Goal: Task Accomplishment & Management: Use online tool/utility

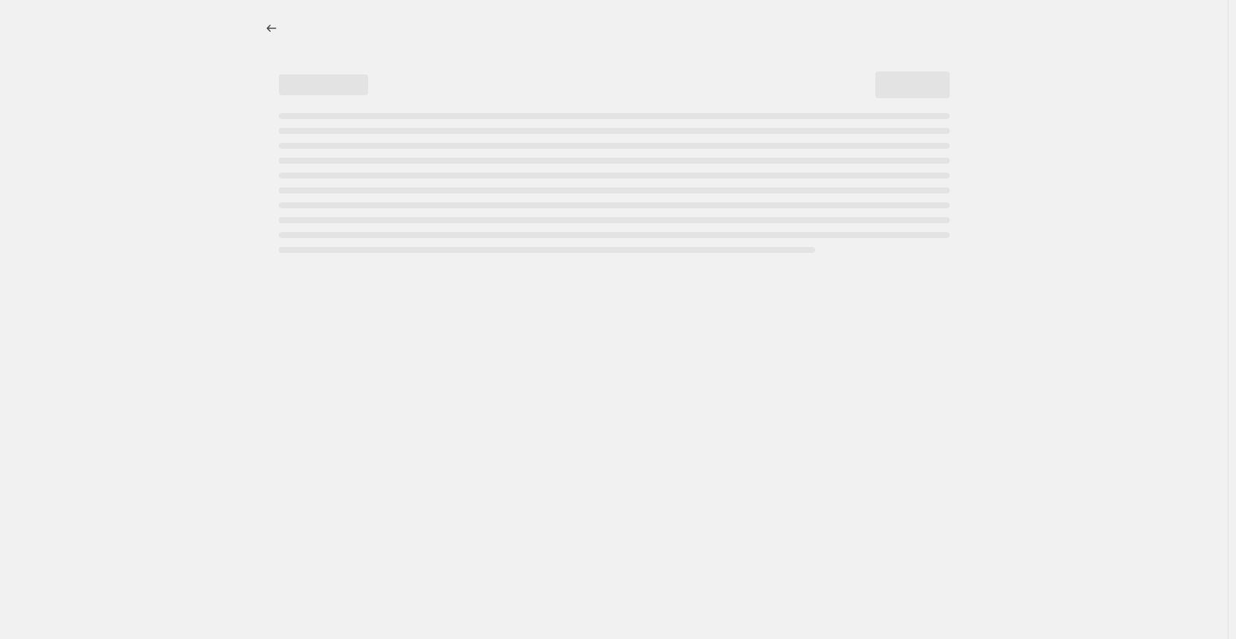
select select "percentage"
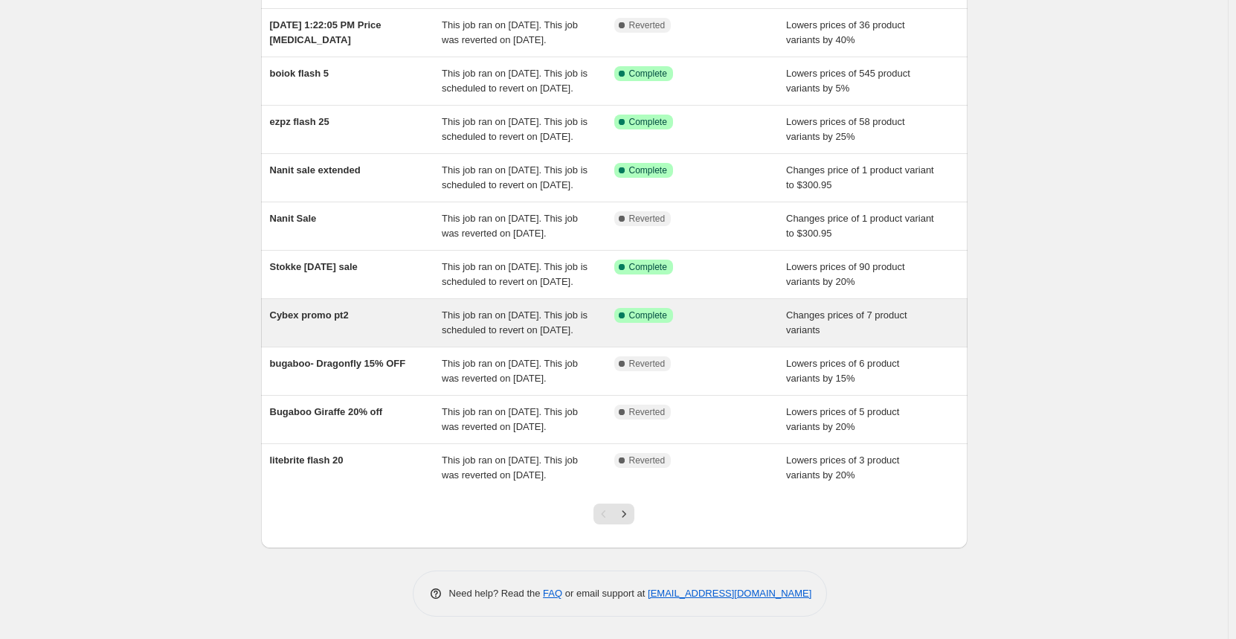
scroll to position [223, 0]
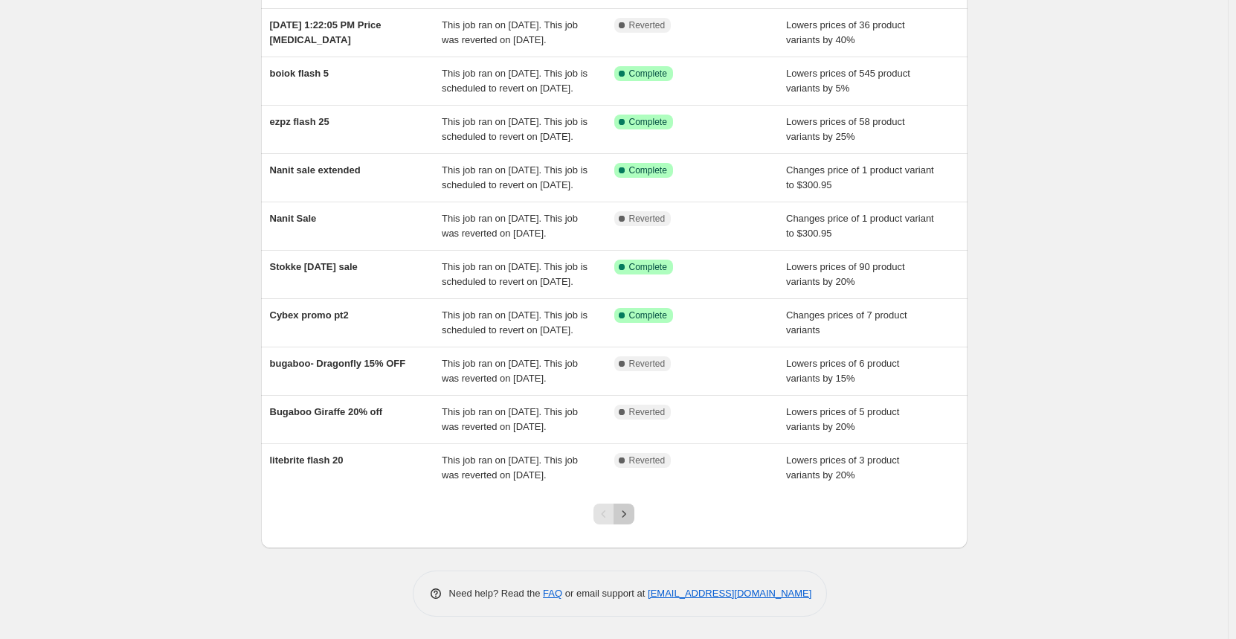
click at [627, 521] on icon "Next" at bounding box center [623, 513] width 15 height 15
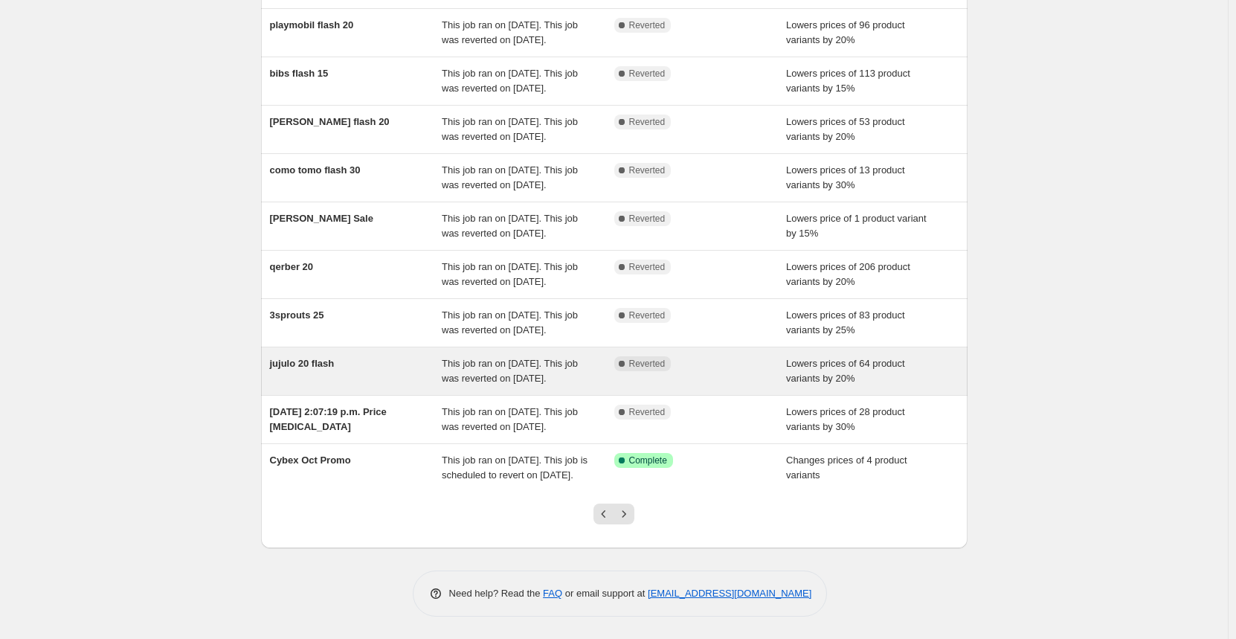
scroll to position [276, 0]
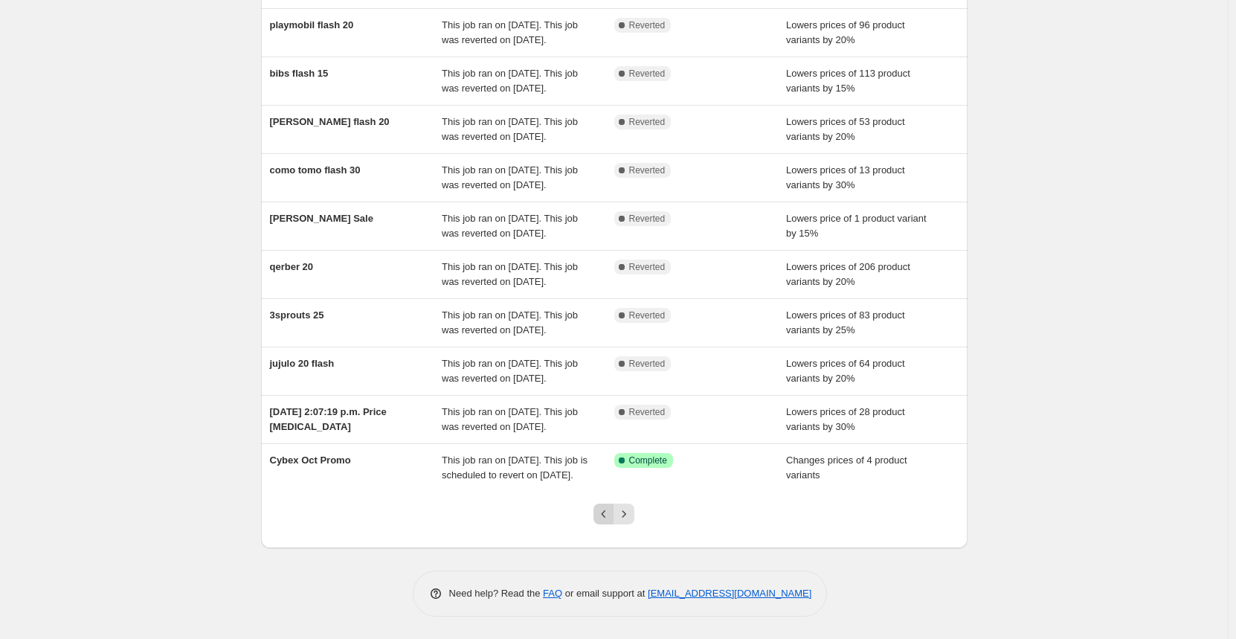
click at [611, 513] on icon "Previous" at bounding box center [603, 513] width 15 height 15
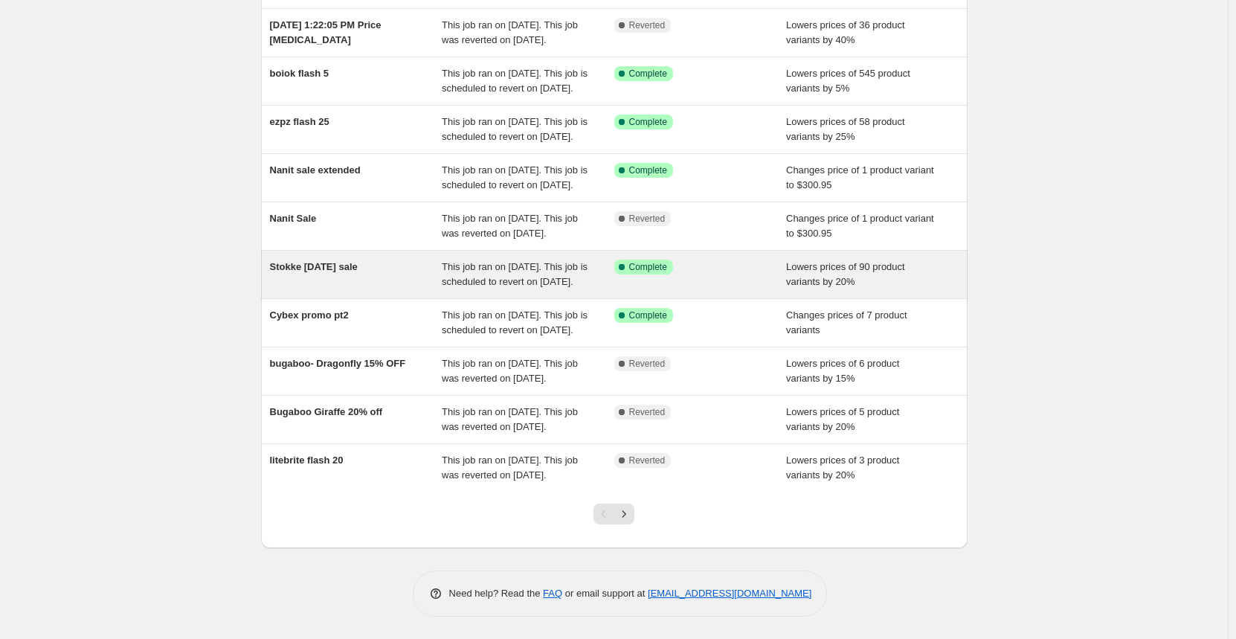
scroll to position [0, 0]
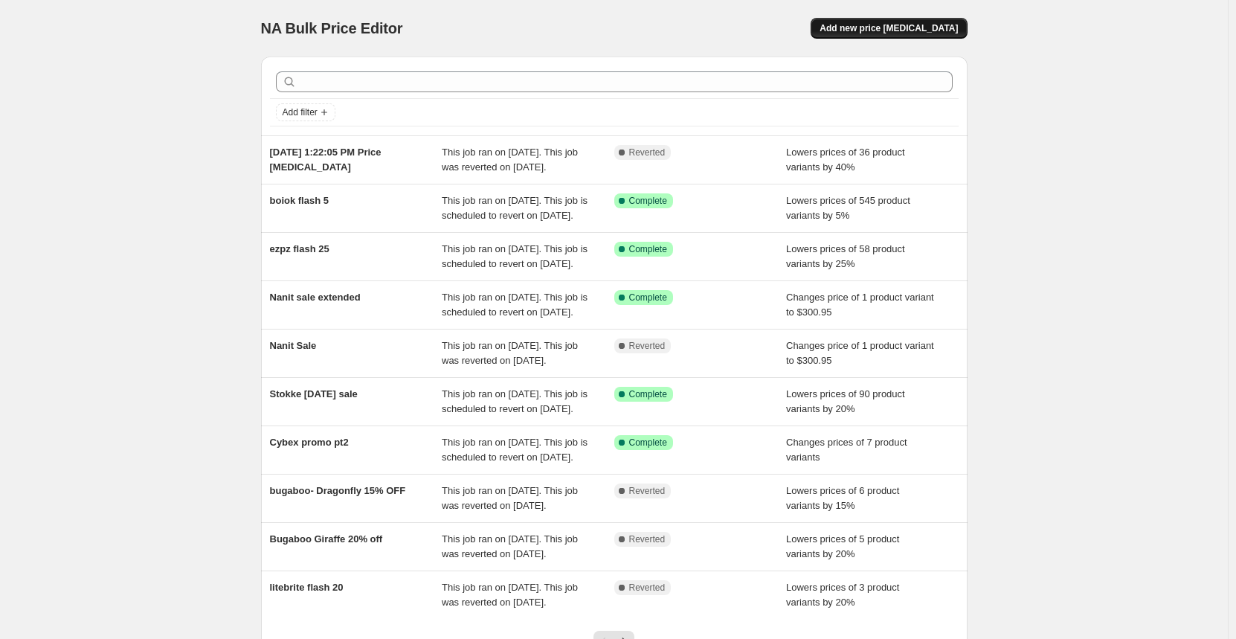
click at [854, 32] on button "Add new price [MEDICAL_DATA]" at bounding box center [889, 28] width 156 height 21
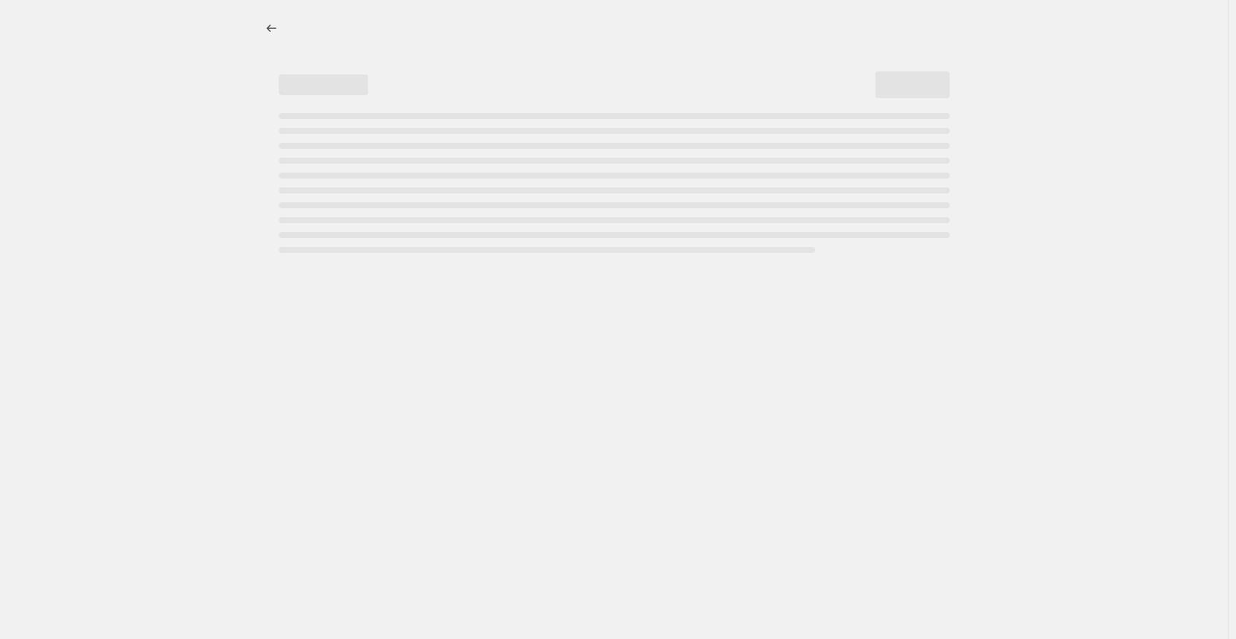
select select "percentage"
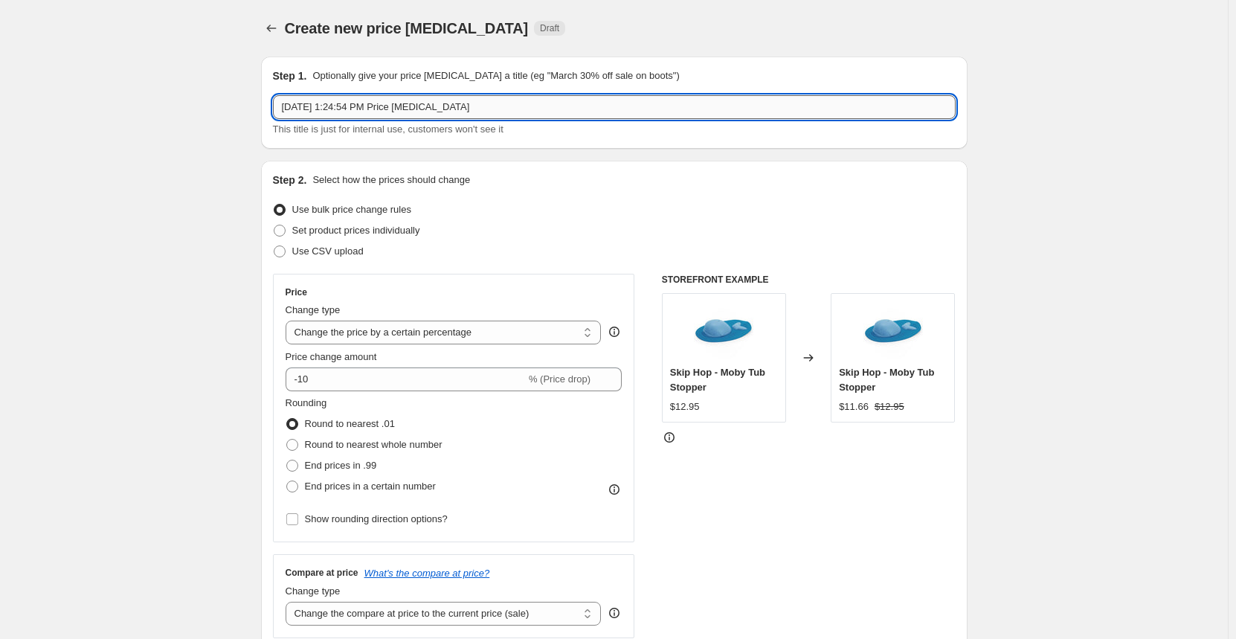
click at [394, 112] on input "[DATE] 1:24:54 PM Price [MEDICAL_DATA]" at bounding box center [614, 107] width 683 height 24
drag, startPoint x: 395, startPoint y: 97, endPoint x: 396, endPoint y: 74, distance: 22.3
click at [396, 74] on div "Step 1. Optionally give your price [MEDICAL_DATA] a title (eg "March 30% off sa…" at bounding box center [614, 102] width 683 height 68
click at [396, 74] on p "Optionally give your price [MEDICAL_DATA] a title (eg "March 30% off sale on bo…" at bounding box center [495, 75] width 367 height 15
click at [377, 112] on input "[DATE] 1:24:54 PM Price [MEDICAL_DATA]" at bounding box center [614, 107] width 683 height 24
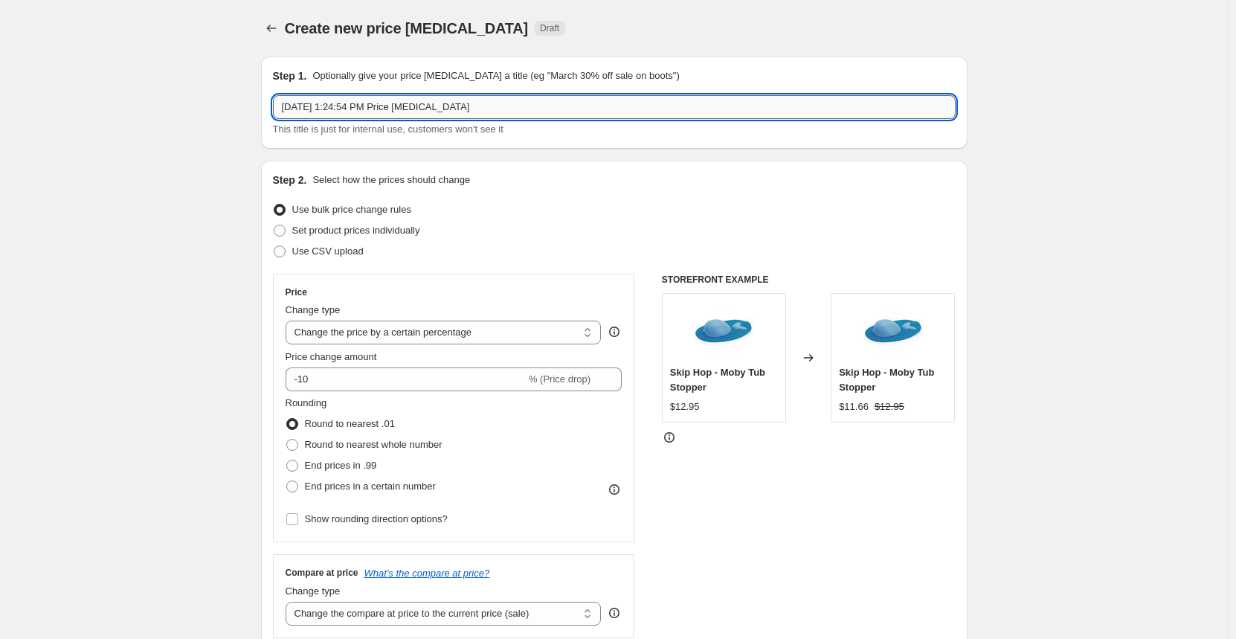
click at [377, 112] on input "[DATE] 1:24:54 PM Price [MEDICAL_DATA]" at bounding box center [614, 107] width 683 height 24
type input "einstwein"
click at [352, 109] on input "einstwein" at bounding box center [614, 107] width 683 height 24
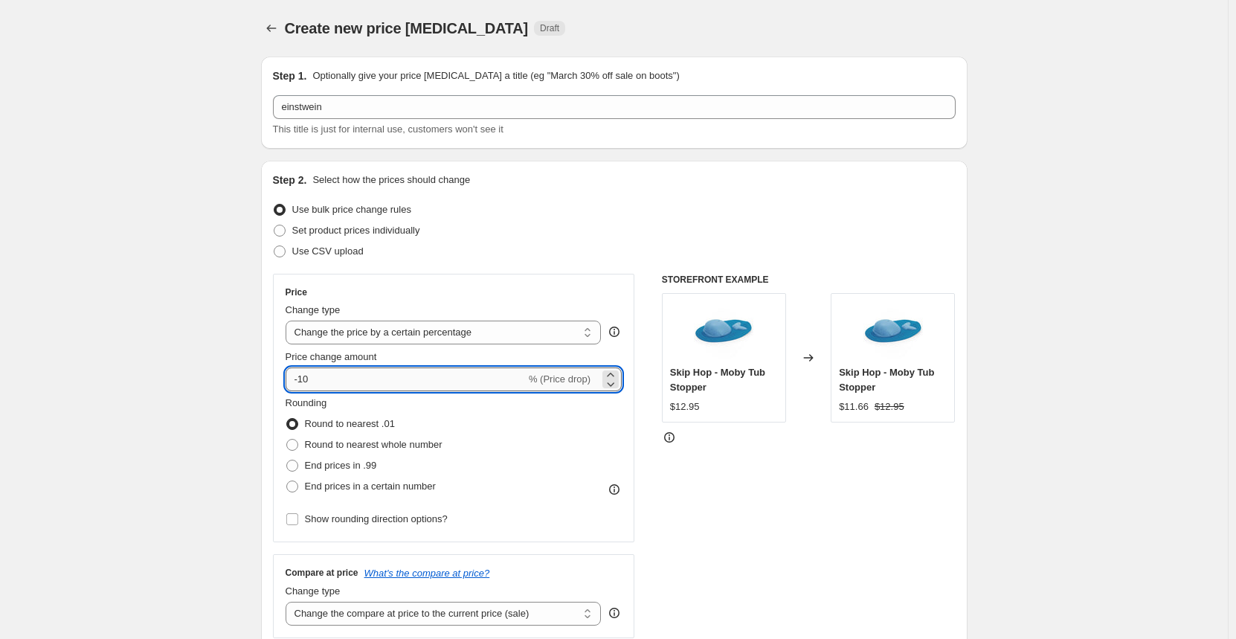
click at [322, 374] on input "-10" at bounding box center [406, 379] width 240 height 24
type input "-15"
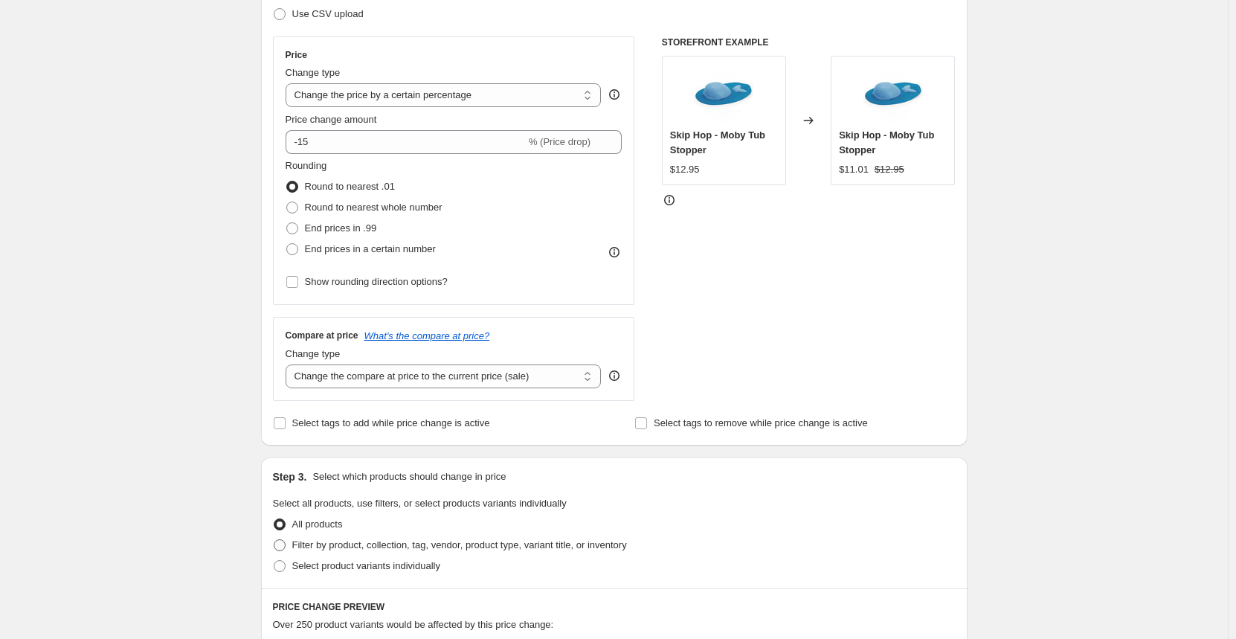
scroll to position [372, 0]
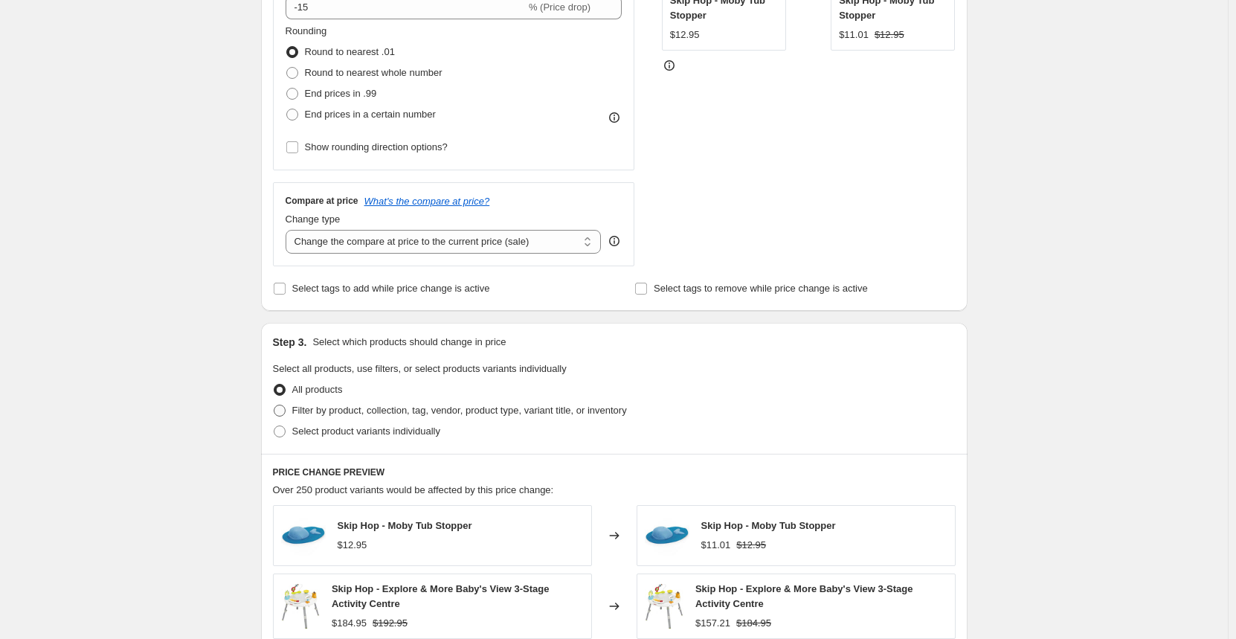
click at [318, 416] on span "Filter by product, collection, tag, vendor, product type, variant title, or inv…" at bounding box center [459, 410] width 335 height 11
click at [274, 405] on input "Filter by product, collection, tag, vendor, product type, variant title, or inv…" at bounding box center [274, 405] width 1 height 1
radio input "true"
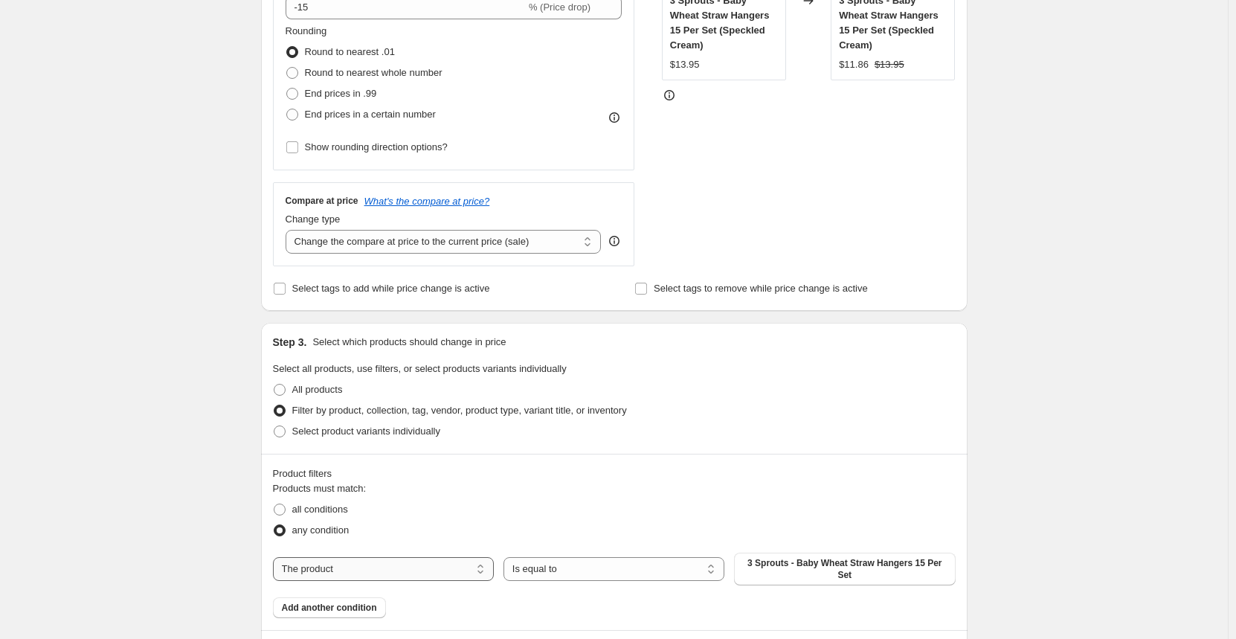
click at [352, 564] on select "The product The product's collection The product's tag The product's vendor The…" at bounding box center [383, 569] width 221 height 24
select select "vendor"
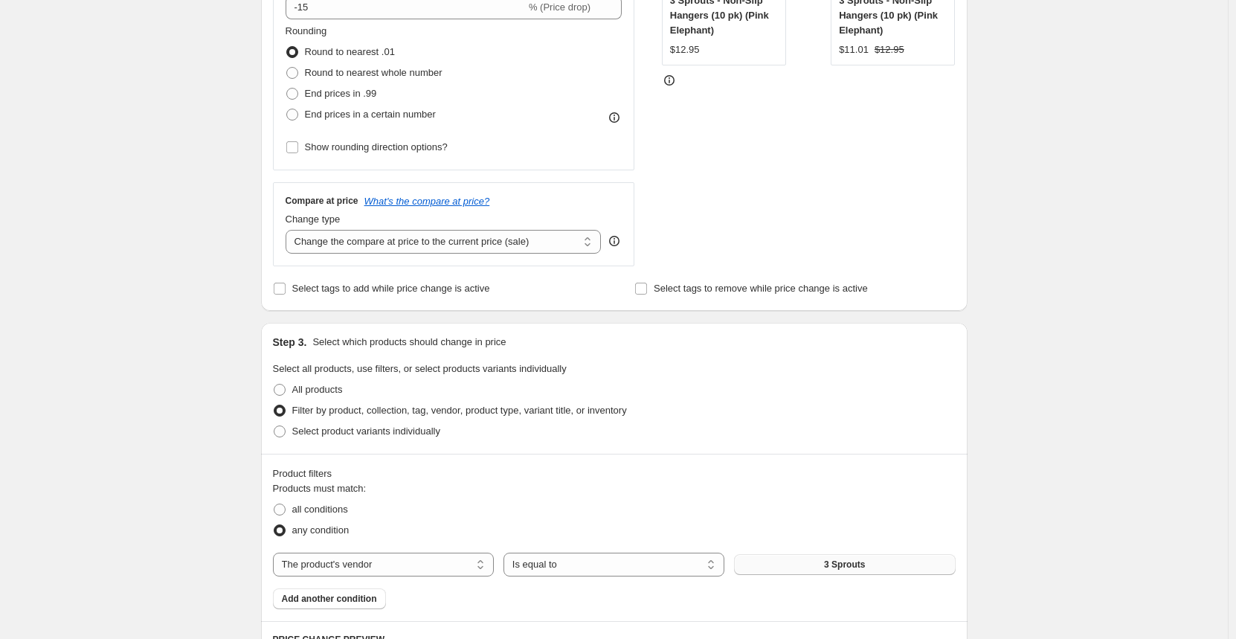
click at [844, 567] on span "3 Sprouts" at bounding box center [844, 564] width 41 height 12
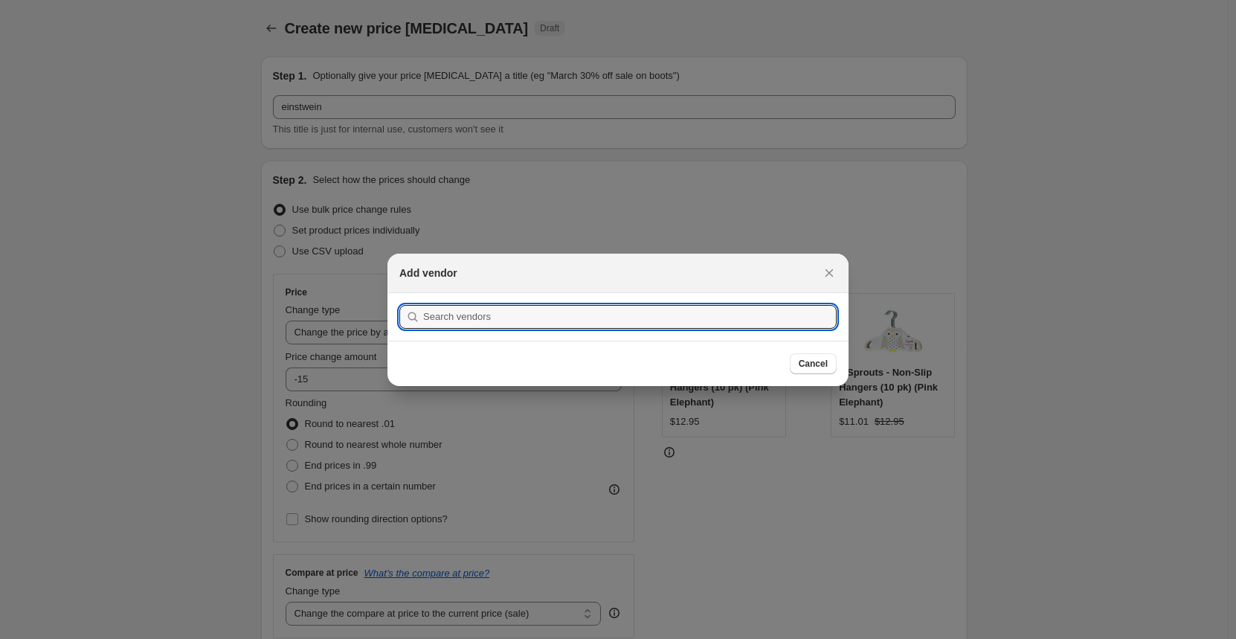
scroll to position [0, 0]
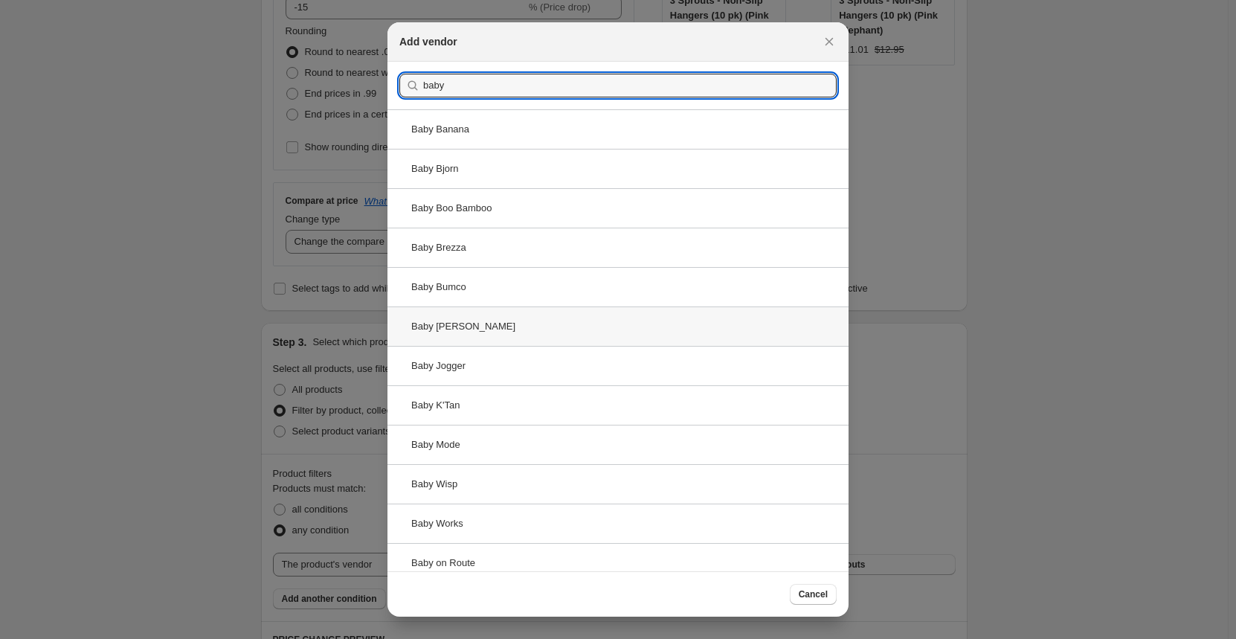
type input "baby"
click at [496, 336] on div "Baby [PERSON_NAME]" at bounding box center [617, 325] width 461 height 39
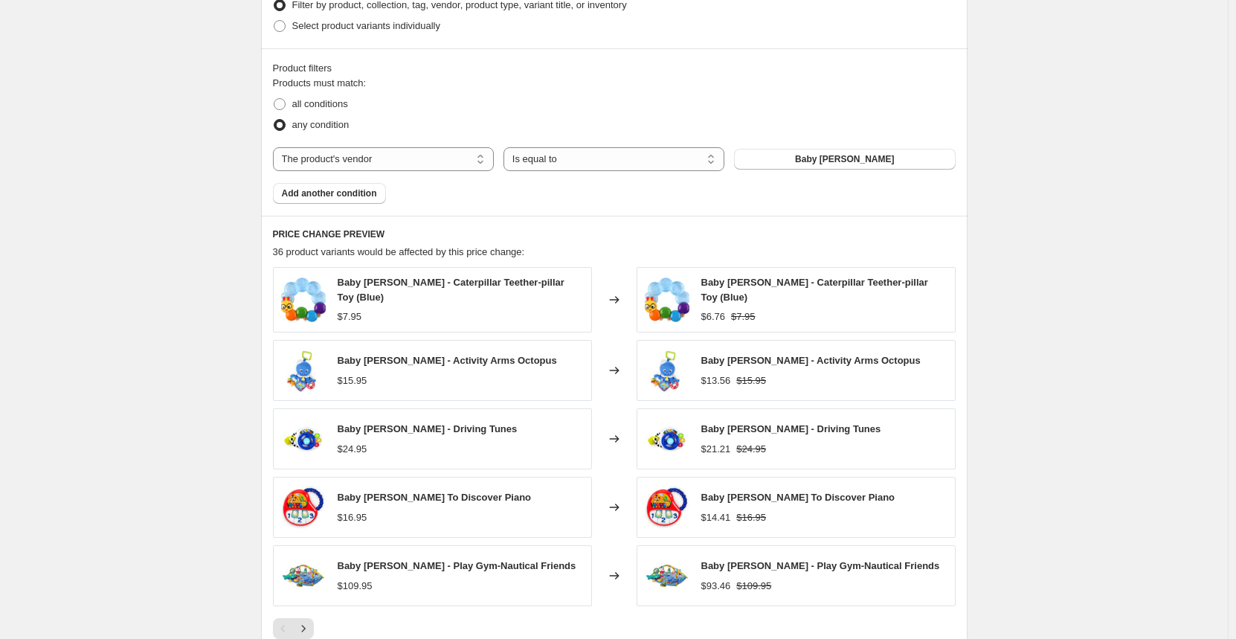
scroll to position [1016, 0]
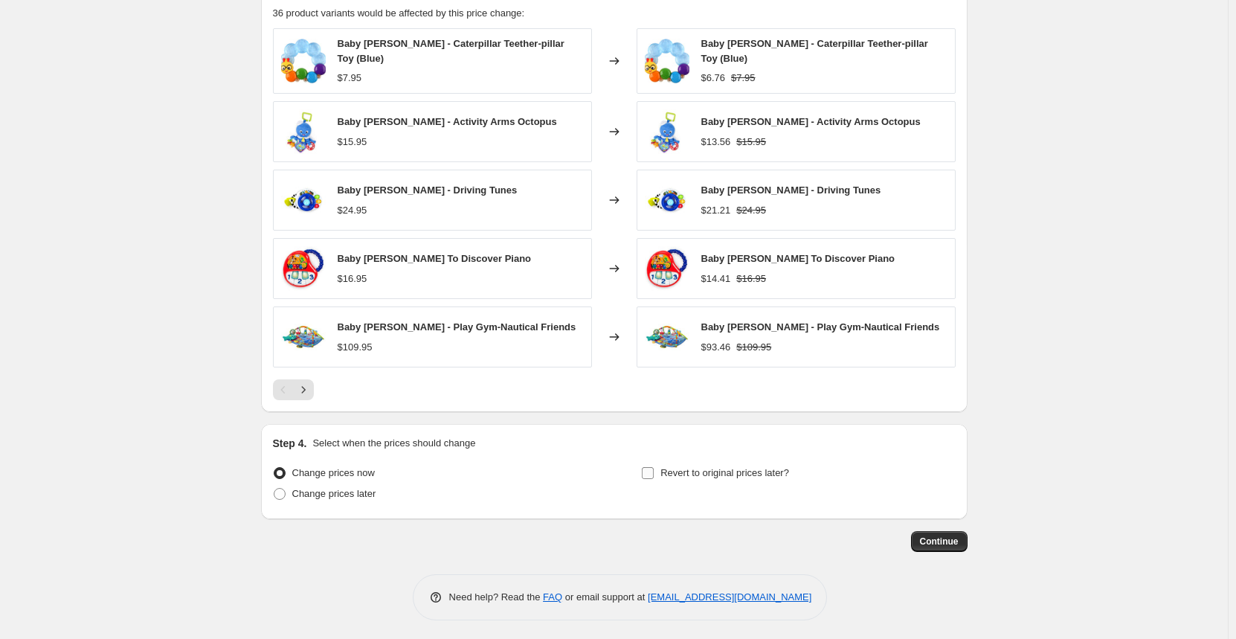
click at [654, 468] on input "Revert to original prices later?" at bounding box center [648, 473] width 12 height 12
checkbox input "true"
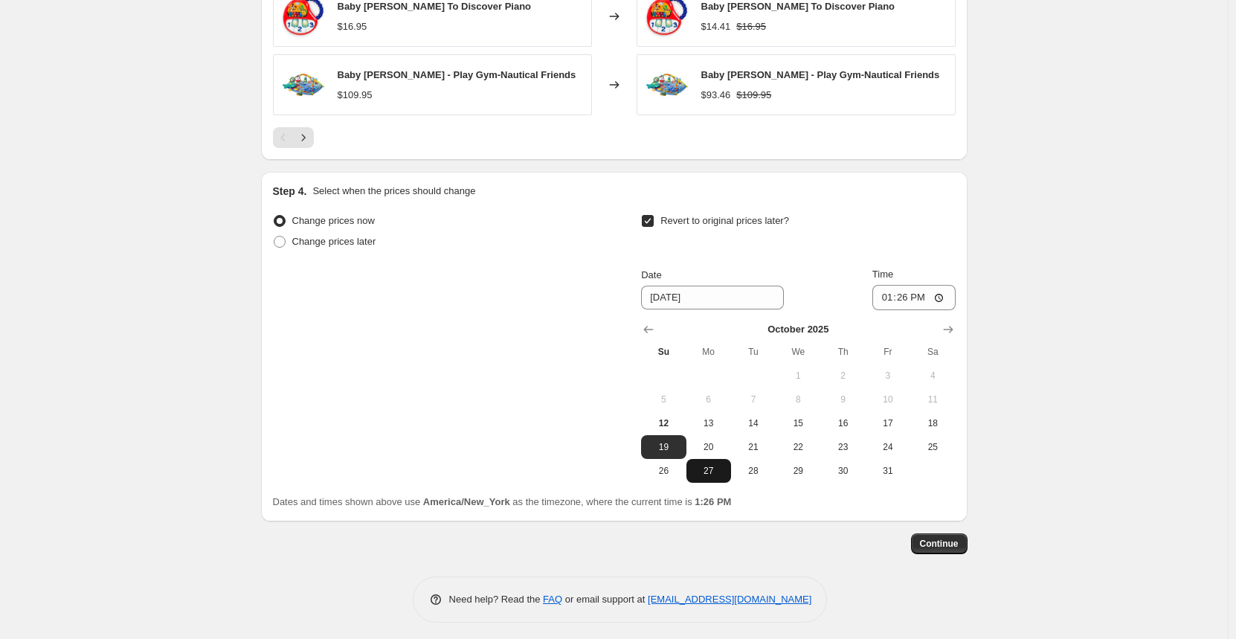
scroll to position [1270, 0]
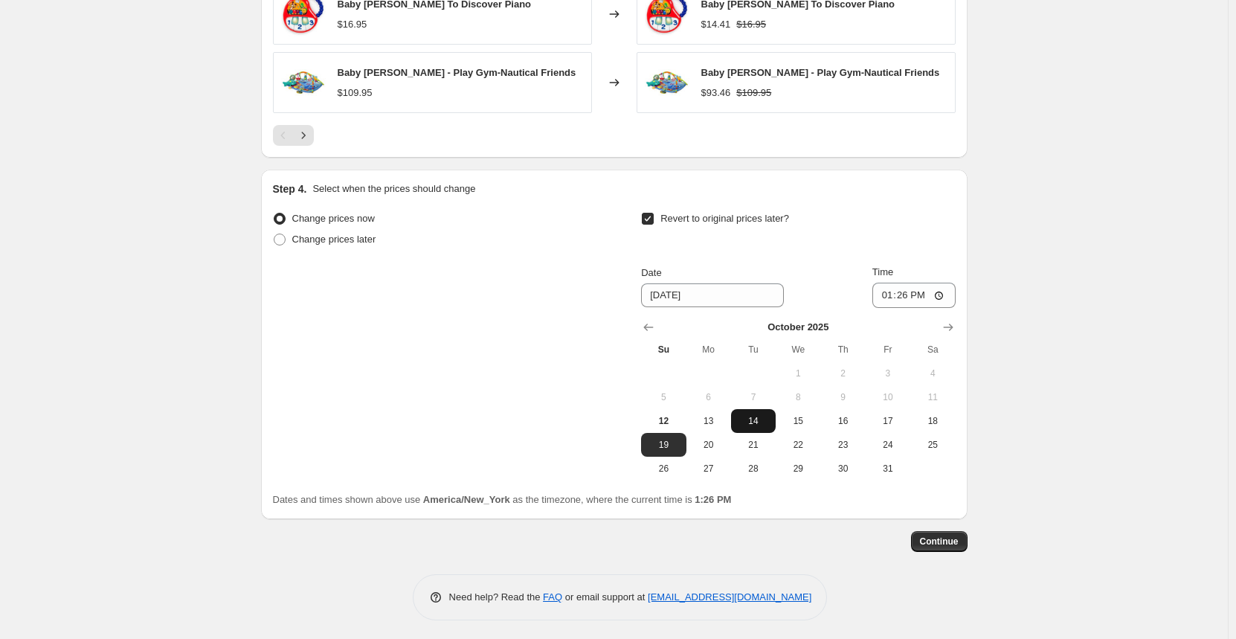
click at [747, 422] on span "14" at bounding box center [753, 421] width 33 height 12
type input "[DATE]"
click at [883, 287] on input "13:26" at bounding box center [913, 295] width 83 height 25
type input "23:59"
click at [932, 541] on span "Continue" at bounding box center [939, 541] width 39 height 12
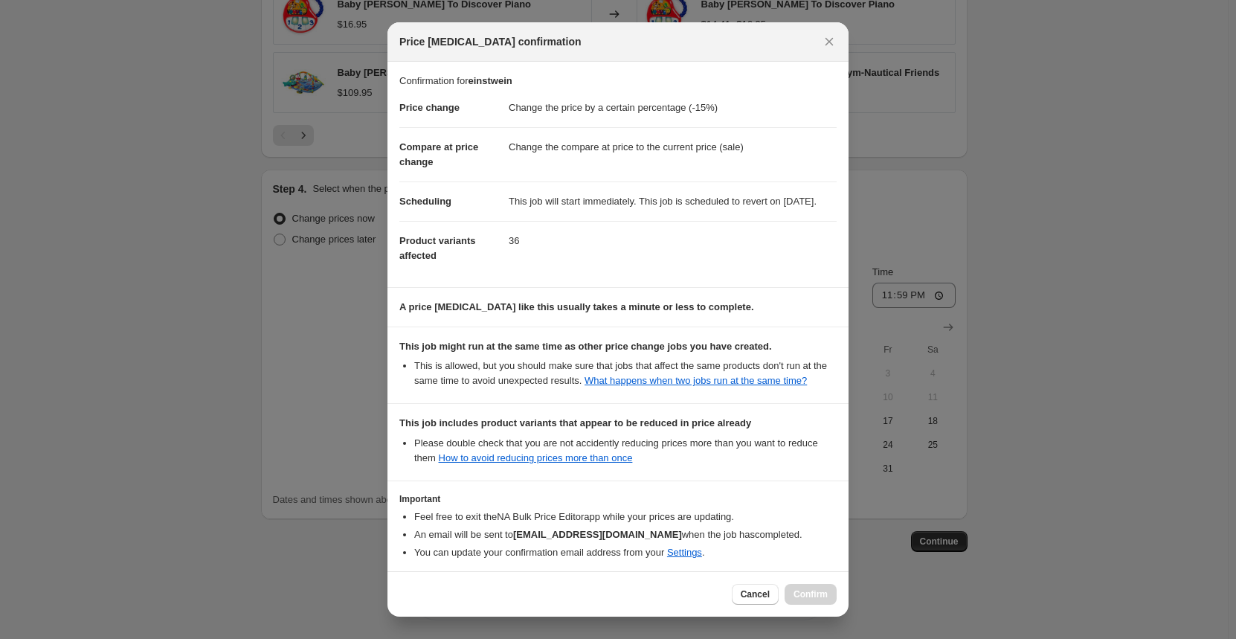
scroll to position [94, 0]
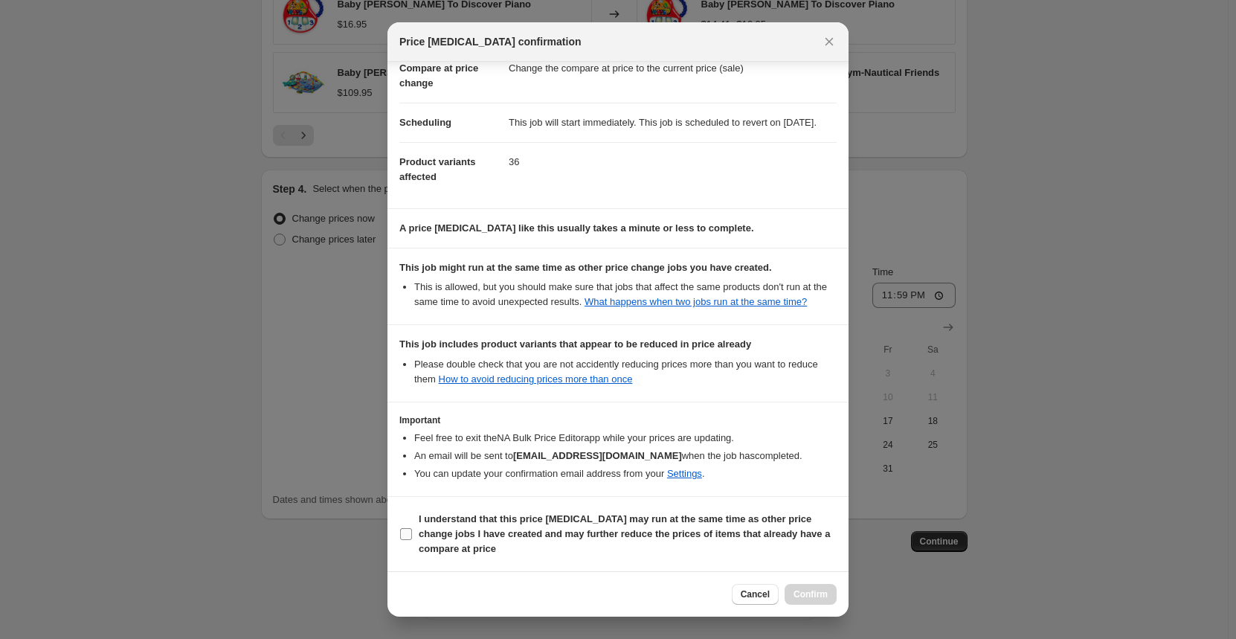
click at [454, 519] on b "I understand that this price [MEDICAL_DATA] may run at the same time as other p…" at bounding box center [624, 533] width 411 height 41
click at [412, 528] on input "I understand that this price [MEDICAL_DATA] may run at the same time as other p…" at bounding box center [406, 534] width 12 height 12
checkbox input "true"
click at [820, 595] on span "Confirm" at bounding box center [810, 594] width 34 height 12
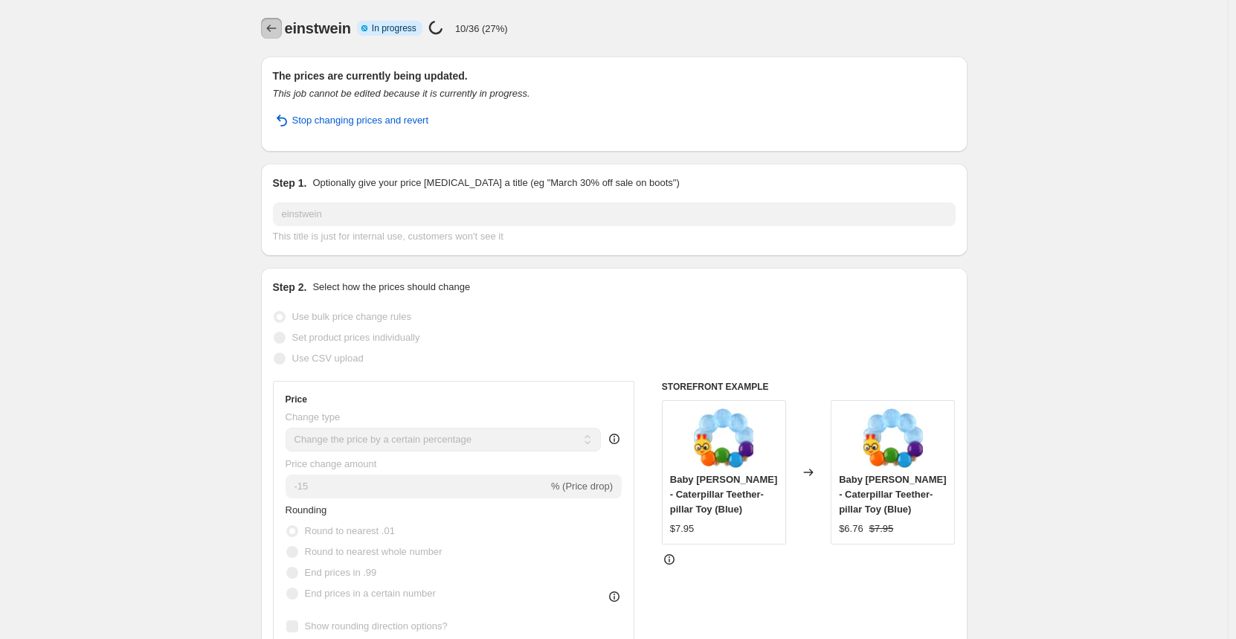
click at [279, 32] on icon "Price change jobs" at bounding box center [271, 28] width 15 height 15
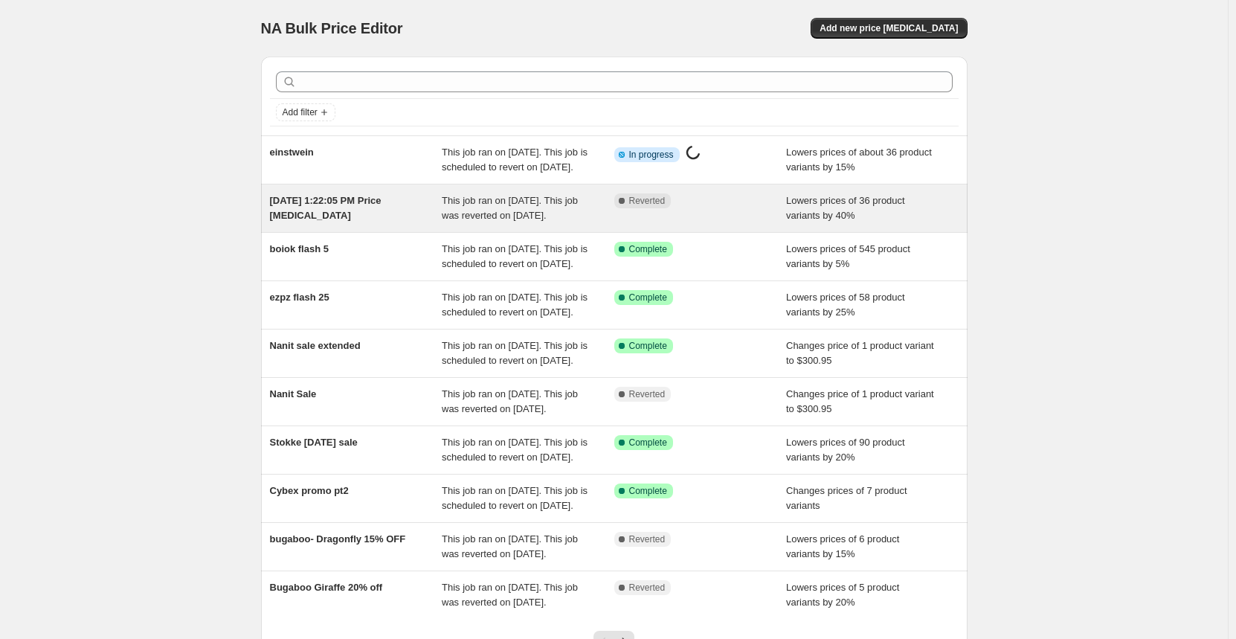
click at [457, 213] on span "This job ran on [DATE]. This job was reverted on [DATE]." at bounding box center [510, 208] width 136 height 26
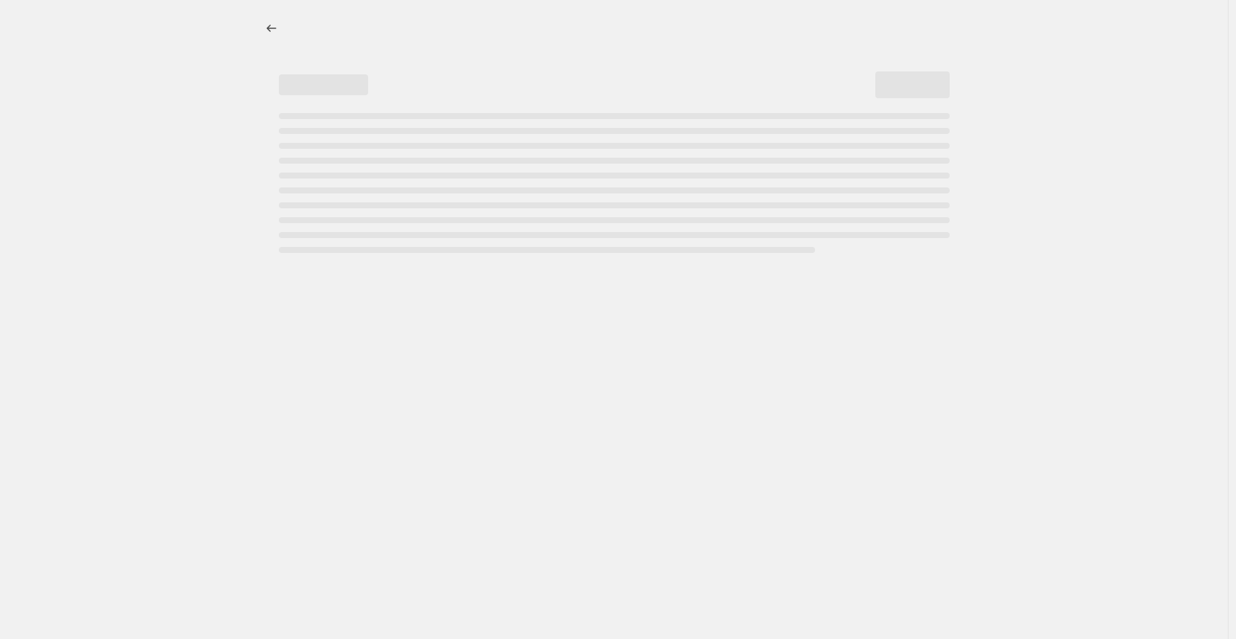
select select "percentage"
select select "vendor"
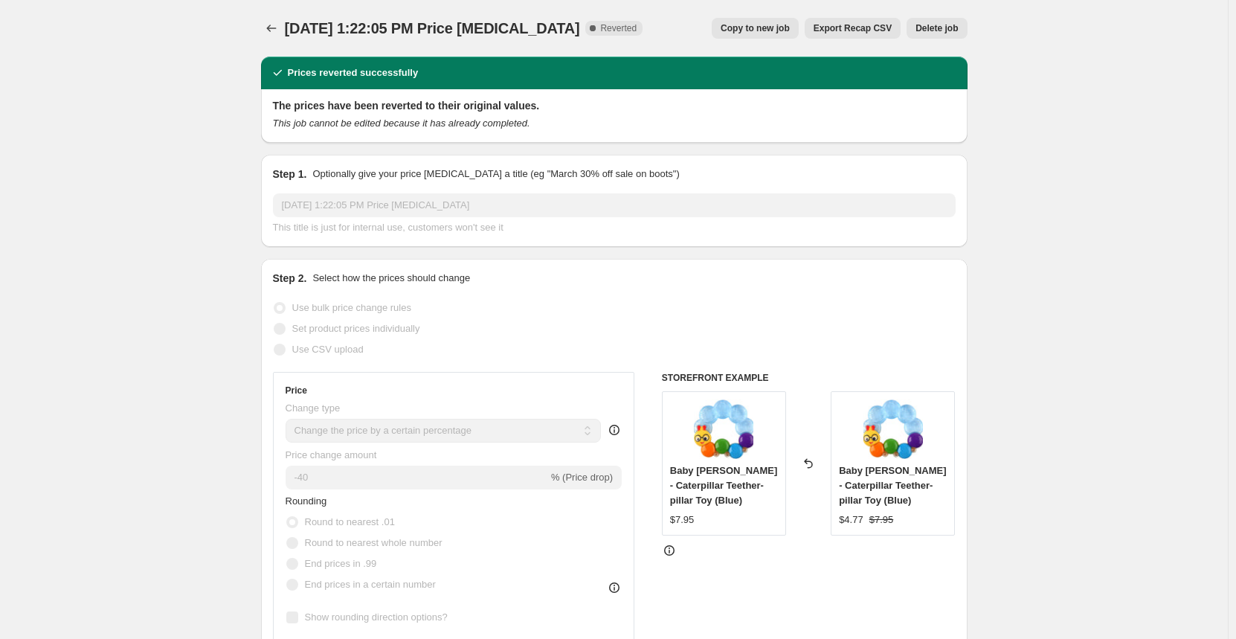
select select "percentage"
select select "vendor"
click at [282, 25] on button "Price change jobs" at bounding box center [271, 28] width 21 height 21
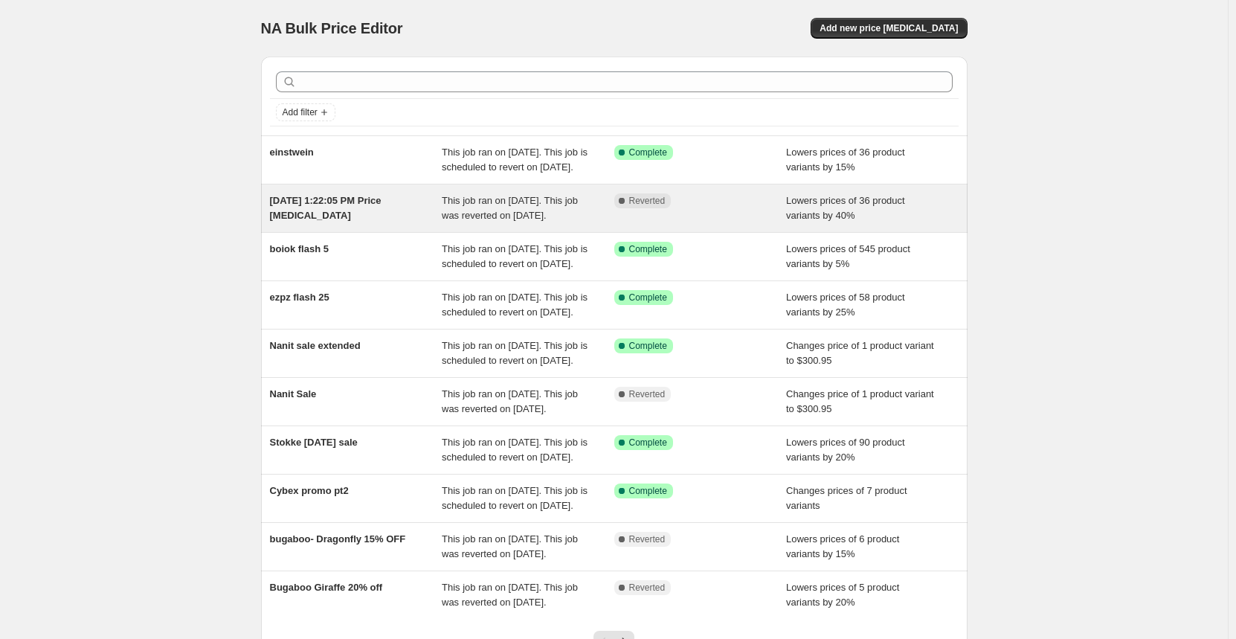
click at [329, 223] on div "[DATE] 1:22:05 PM Price [MEDICAL_DATA]" at bounding box center [356, 208] width 173 height 30
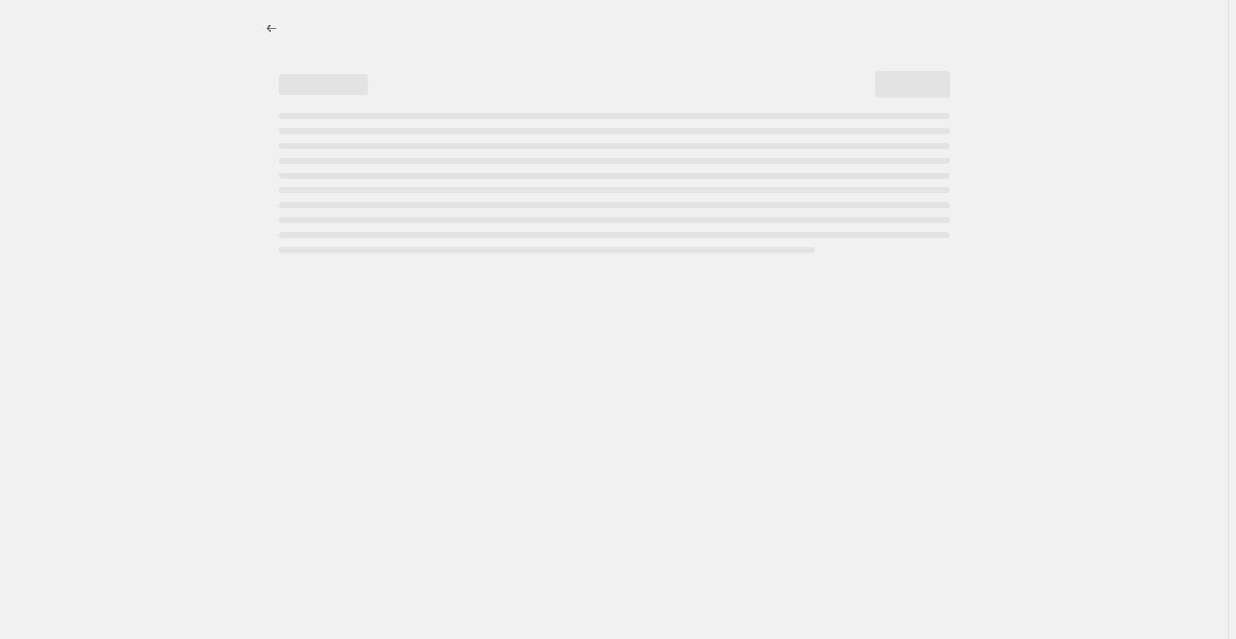
select select "percentage"
select select "vendor"
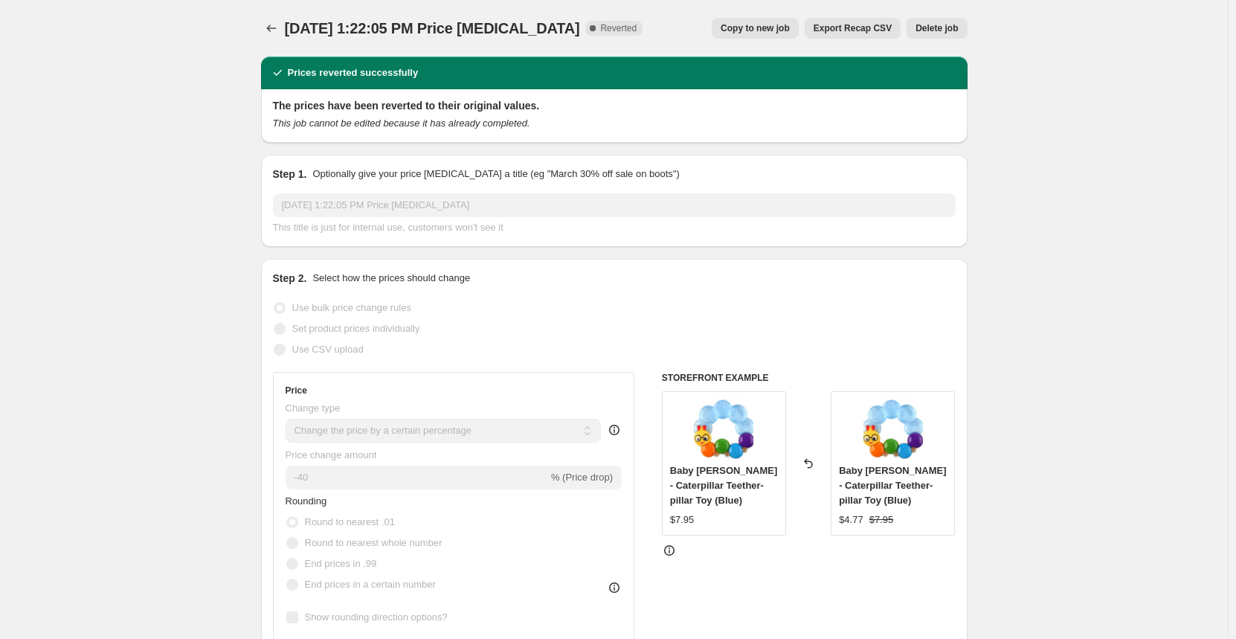
click at [932, 34] on button "Delete job" at bounding box center [936, 28] width 60 height 21
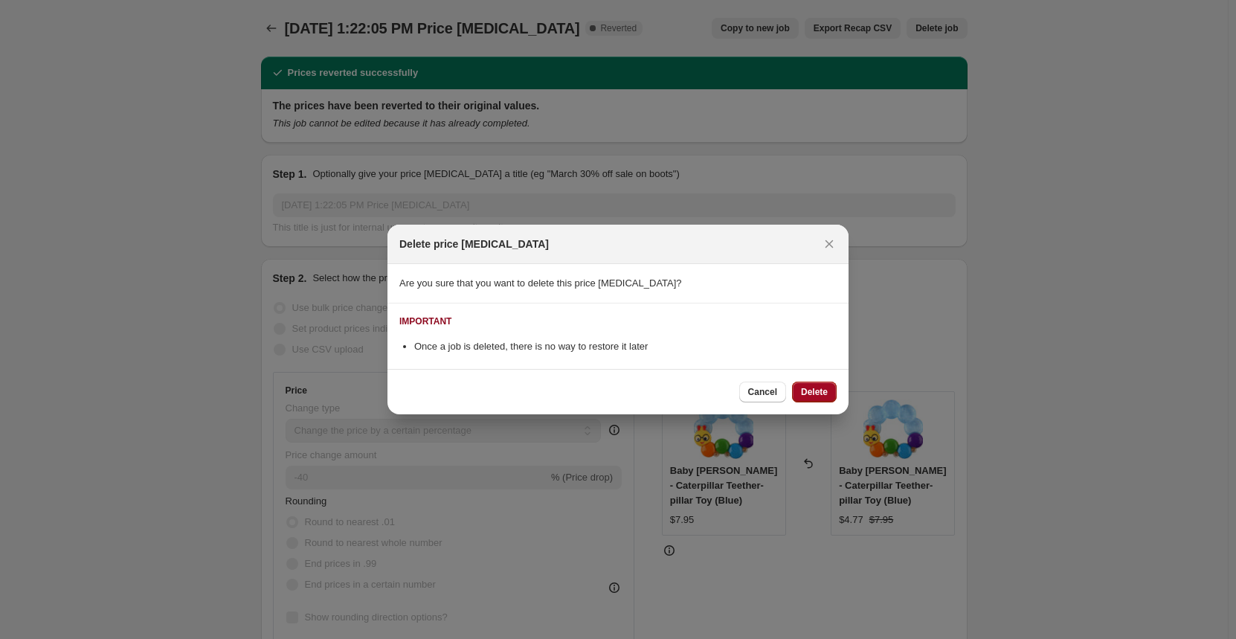
click at [805, 393] on span "Delete" at bounding box center [814, 392] width 27 height 12
